Goal: Task Accomplishment & Management: Complete application form

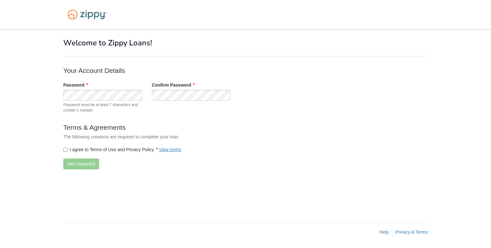
click at [305, 80] on form "Your Account Details Password Password must be at least 7 characters and contai…" at bounding box center [191, 120] width 256 height 108
click at [54, 95] on body "× × Welcome to Zippy Loans! Your Account Details Password" at bounding box center [245, 124] width 491 height 248
click at [279, 22] on div at bounding box center [245, 14] width 374 height 29
click at [78, 164] on button "Set Password" at bounding box center [81, 164] width 36 height 11
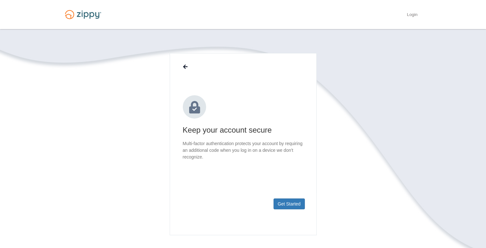
click at [397, 32] on div "× × Keep your account secure Multi-factor authentication protects your account …" at bounding box center [243, 154] width 364 height 251
click at [293, 202] on button "Get Started" at bounding box center [289, 204] width 31 height 11
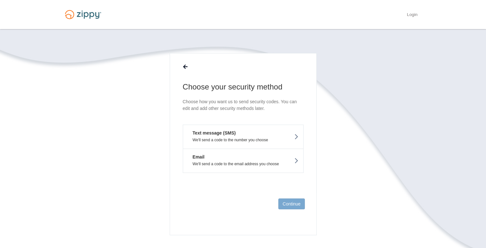
click at [229, 134] on em "Text message (SMS)" at bounding box center [212, 133] width 48 height 6
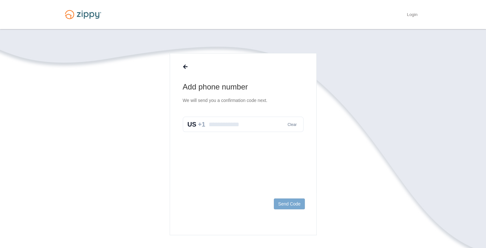
click at [227, 123] on input "text" at bounding box center [243, 124] width 121 height 15
type input "*"
type input "**********"
click at [289, 206] on button "Send Code" at bounding box center [289, 204] width 31 height 11
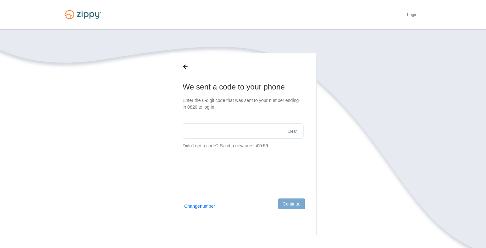
click at [227, 133] on input "text" at bounding box center [243, 130] width 121 height 15
type input "******"
click at [292, 204] on button "Continue" at bounding box center [291, 204] width 26 height 11
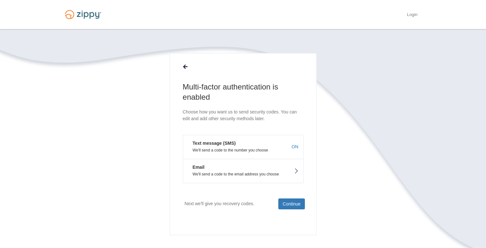
click at [263, 171] on button "Email We'll send a code to the email address you choose" at bounding box center [243, 171] width 121 height 24
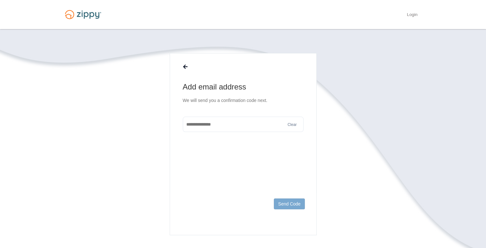
click at [234, 120] on input "text" at bounding box center [243, 124] width 121 height 15
type input "**********"
click at [285, 206] on button "Send Code" at bounding box center [289, 204] width 31 height 11
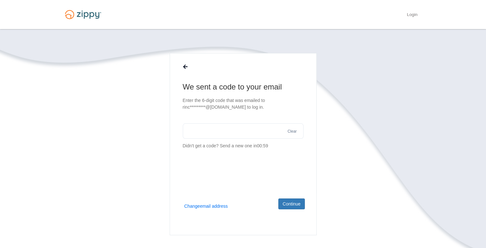
click at [232, 132] on input "text" at bounding box center [243, 130] width 121 height 15
click at [214, 128] on input "text" at bounding box center [243, 130] width 121 height 15
type input "******"
click at [298, 203] on button "Continue" at bounding box center [291, 204] width 26 height 11
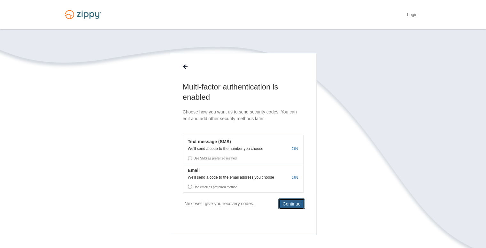
click at [290, 206] on button "Continue" at bounding box center [291, 204] width 26 height 11
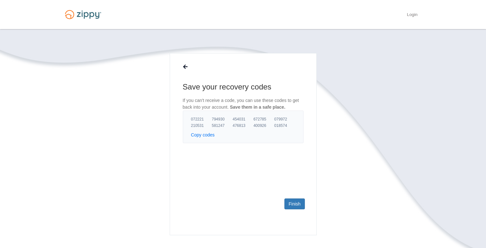
click at [204, 134] on button "Copy codes" at bounding box center [203, 135] width 24 height 6
click at [292, 203] on link "Finish" at bounding box center [295, 204] width 20 height 11
